Goal: Transaction & Acquisition: Purchase product/service

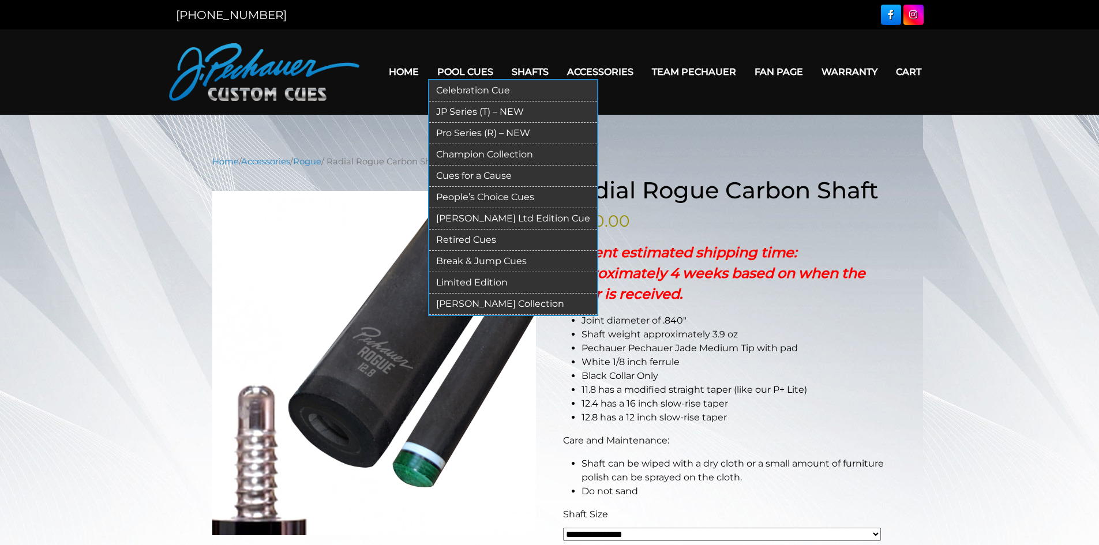
click at [446, 132] on link "Pro Series (R) – NEW" at bounding box center [513, 133] width 168 height 21
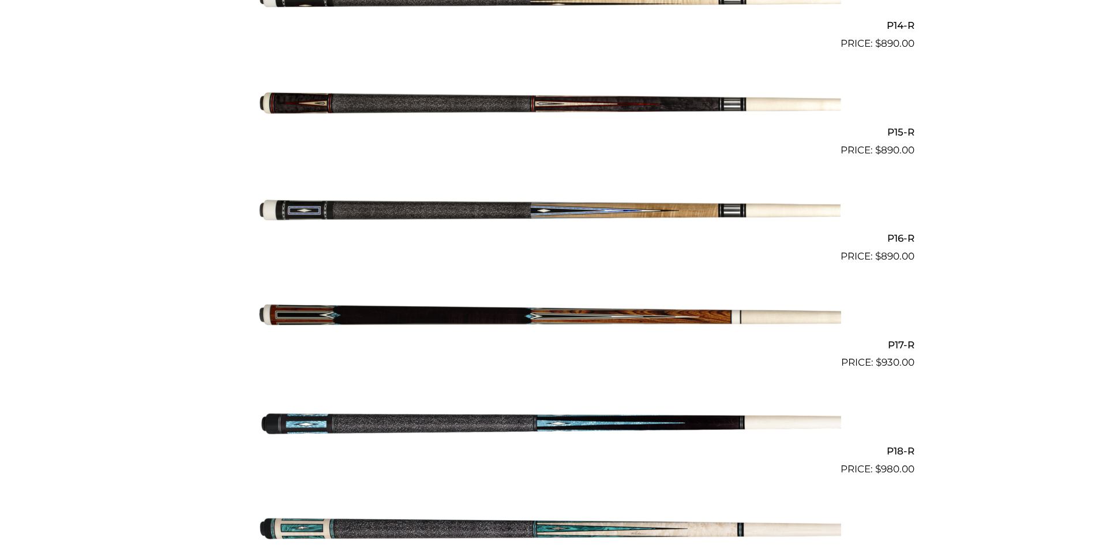
scroll to position [1808, 0]
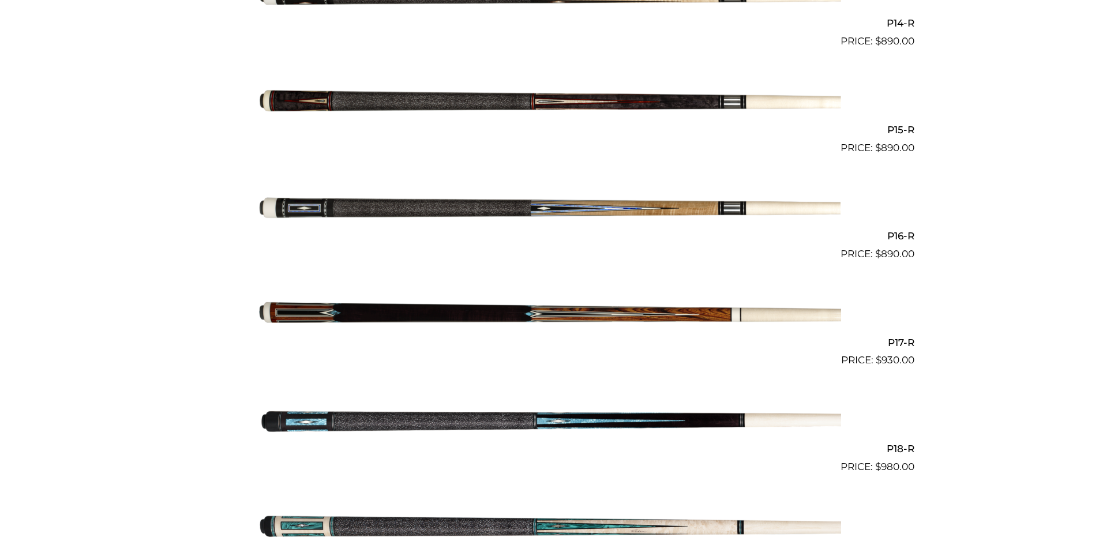
click at [468, 316] on img at bounding box center [549, 315] width 583 height 97
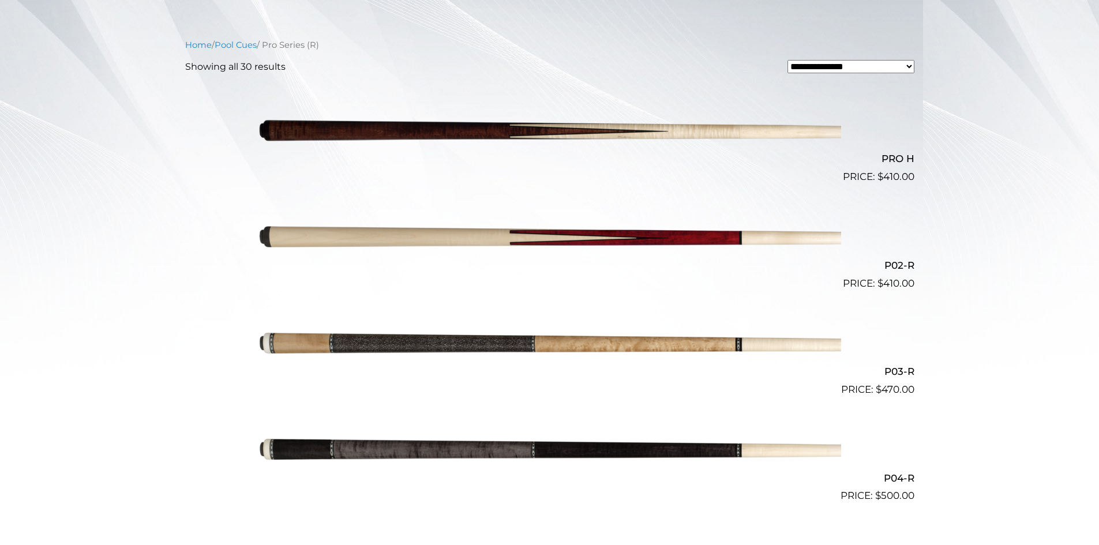
scroll to position [0, 0]
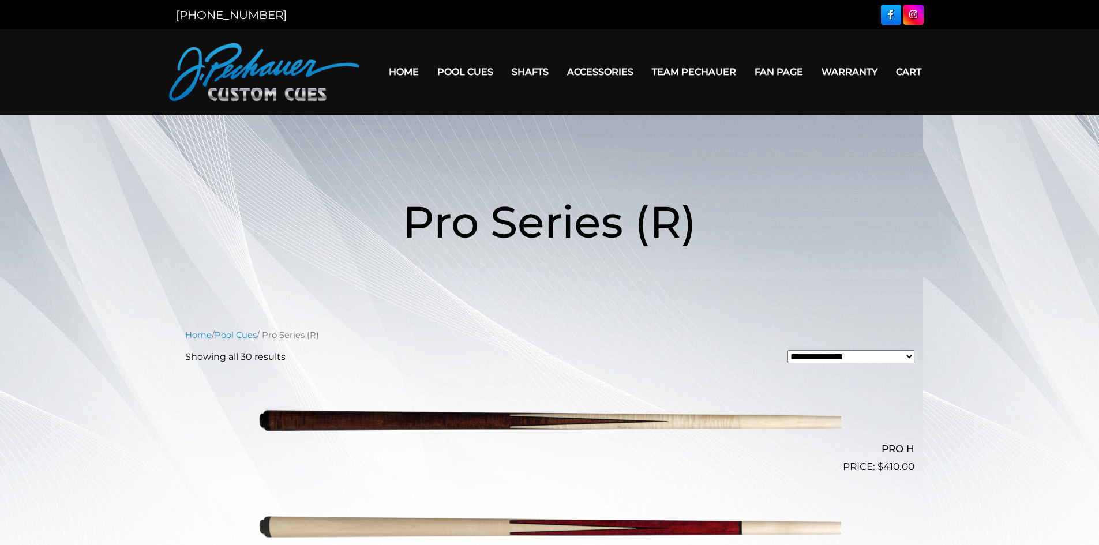
drag, startPoint x: 175, startPoint y: 363, endPoint x: 234, endPoint y: 171, distance: 200.9
